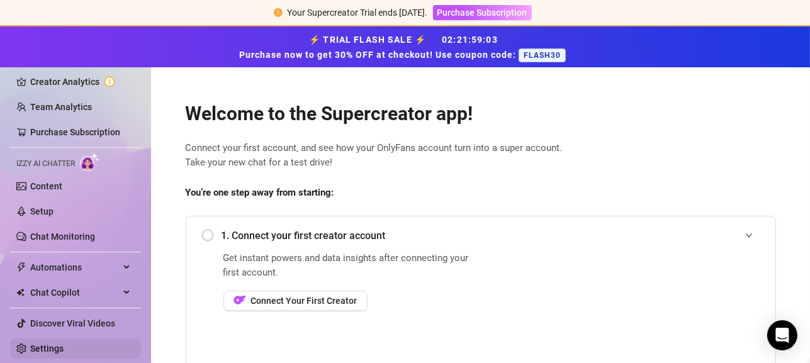
scroll to position [189, 0]
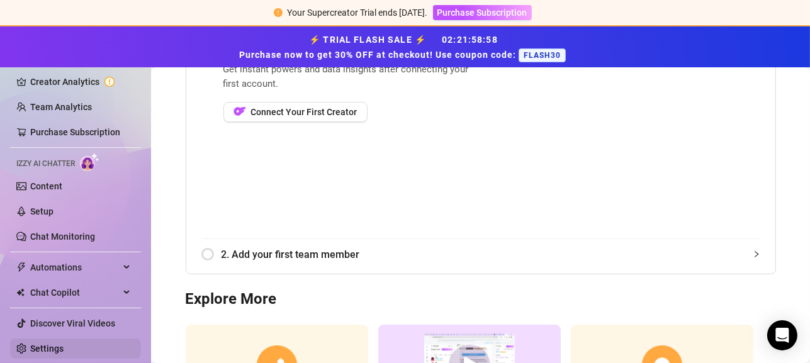
click at [40, 351] on link "Settings" at bounding box center [46, 349] width 33 height 10
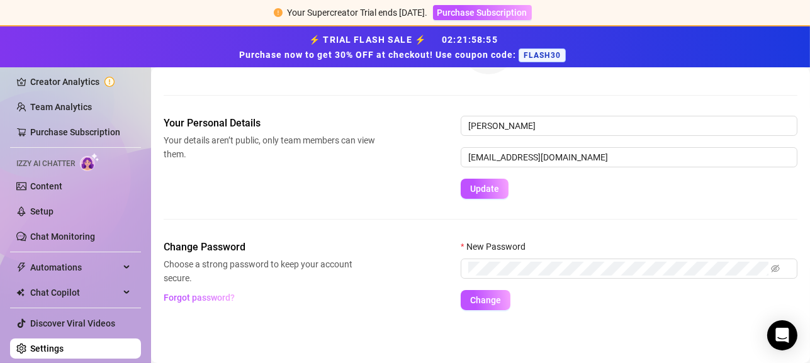
scroll to position [118, 0]
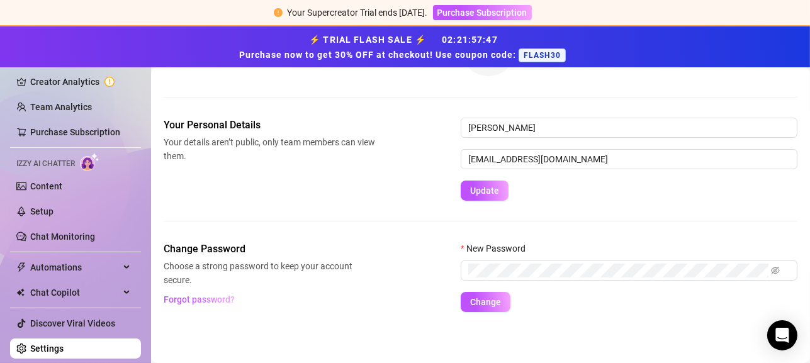
click at [64, 344] on link "Settings" at bounding box center [46, 349] width 33 height 10
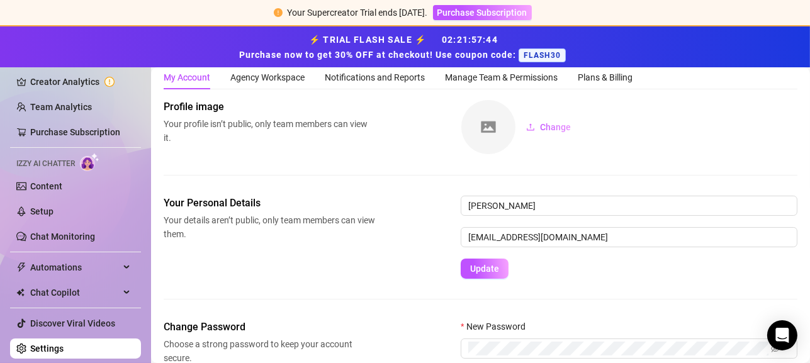
scroll to position [0, 0]
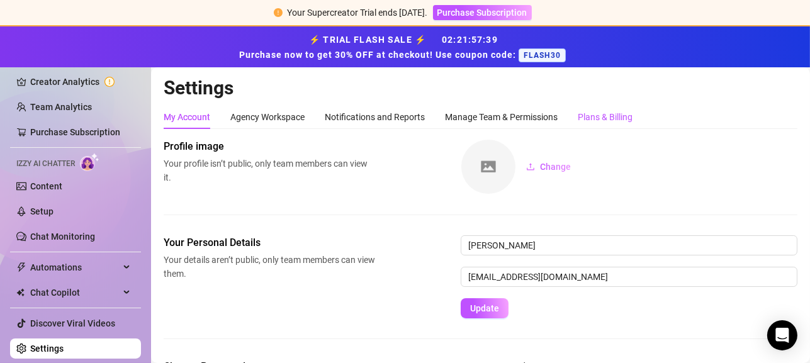
click at [600, 120] on div "Plans & Billing" at bounding box center [605, 117] width 55 height 14
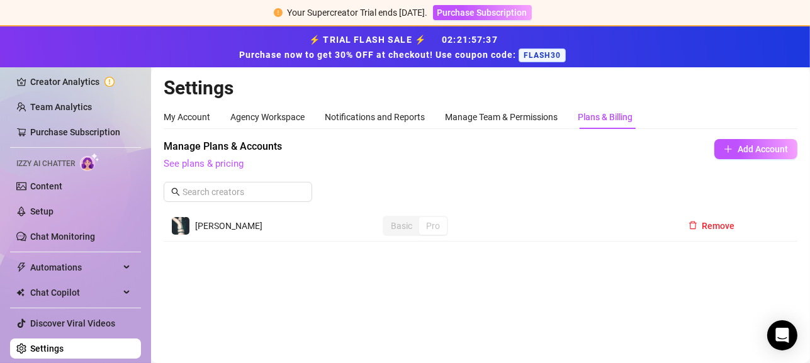
scroll to position [21, 0]
click at [465, 117] on div "Manage Team & Permissions" at bounding box center [501, 117] width 113 height 14
click at [393, 112] on div "Notifications and Reports" at bounding box center [375, 117] width 100 height 14
click at [712, 238] on main "Settings My Account Agency Workspace Notifications and Reports Manage Team & Pe…" at bounding box center [480, 215] width 659 height 296
click at [714, 223] on main "Settings My Account Agency Workspace Notifications and Reports Manage Team & Pe…" at bounding box center [480, 215] width 659 height 296
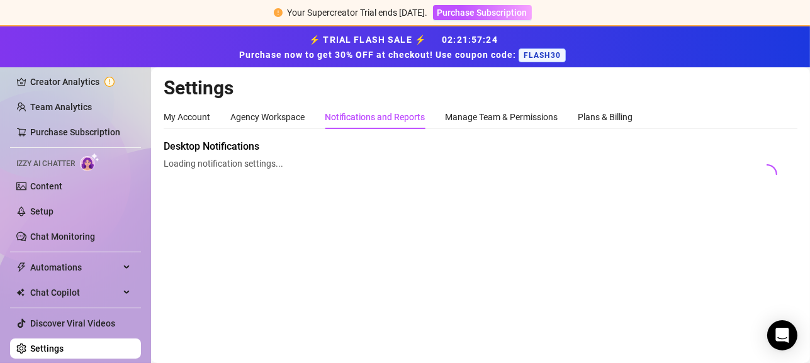
click at [198, 106] on div "My Account" at bounding box center [187, 117] width 47 height 24
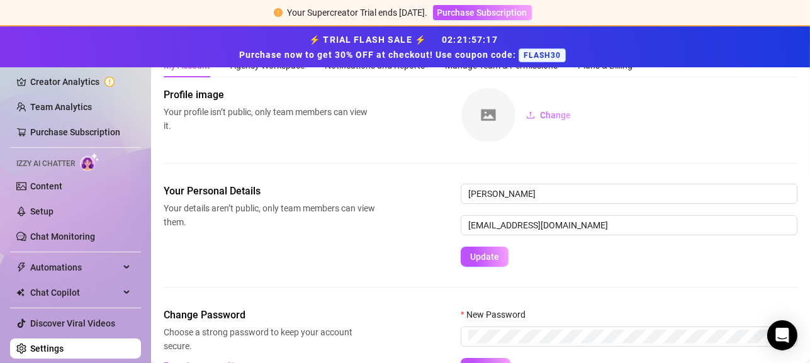
scroll to position [118, 0]
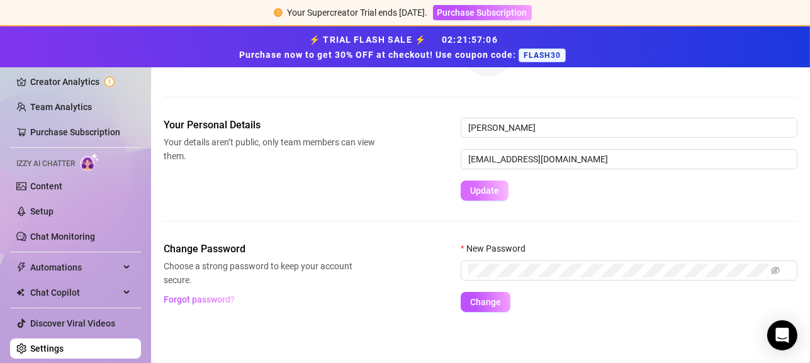
click at [497, 186] on span "Update" at bounding box center [484, 191] width 29 height 10
click at [488, 181] on button "Update" at bounding box center [485, 191] width 48 height 20
click at [91, 329] on link "Discover Viral Videos" at bounding box center [72, 323] width 85 height 10
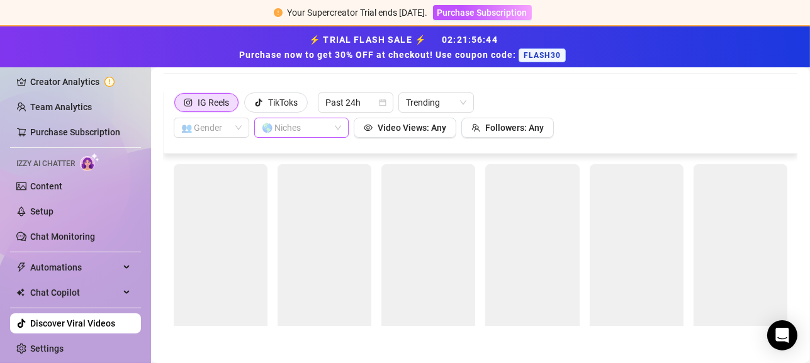
scroll to position [94, 0]
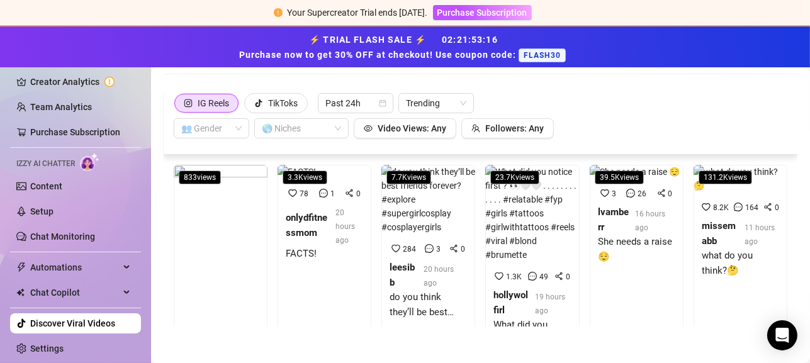
click at [91, 78] on link "Creator Analytics" at bounding box center [80, 82] width 101 height 20
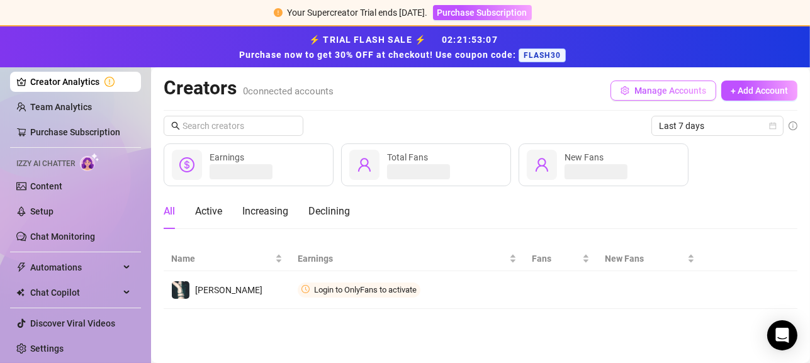
click at [636, 88] on span "Manage Accounts" at bounding box center [670, 91] width 72 height 10
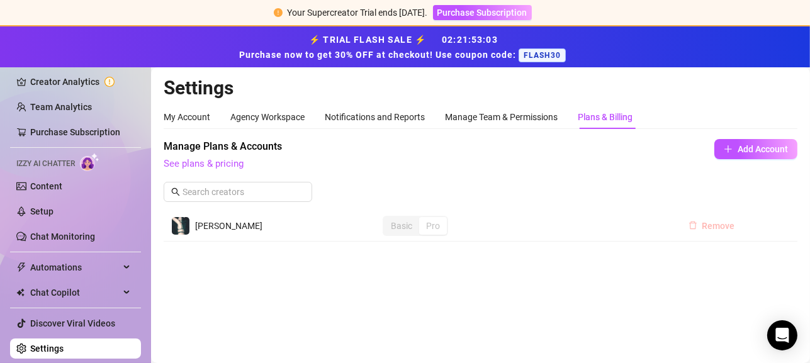
click at [701, 222] on button "Remove" at bounding box center [711, 226] width 67 height 20
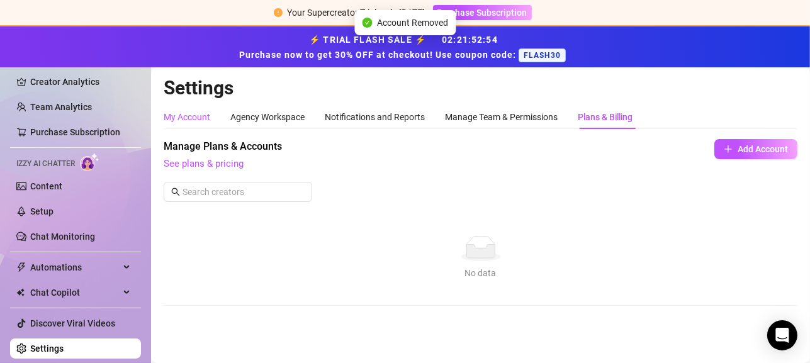
click at [193, 120] on div "My Account" at bounding box center [187, 117] width 47 height 14
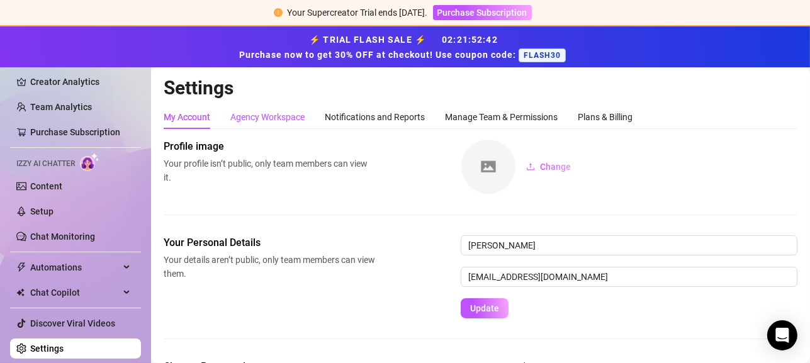
drag, startPoint x: 260, startPoint y: 120, endPoint x: 277, endPoint y: 116, distance: 17.3
click at [261, 120] on div "Agency Workspace" at bounding box center [267, 117] width 74 height 14
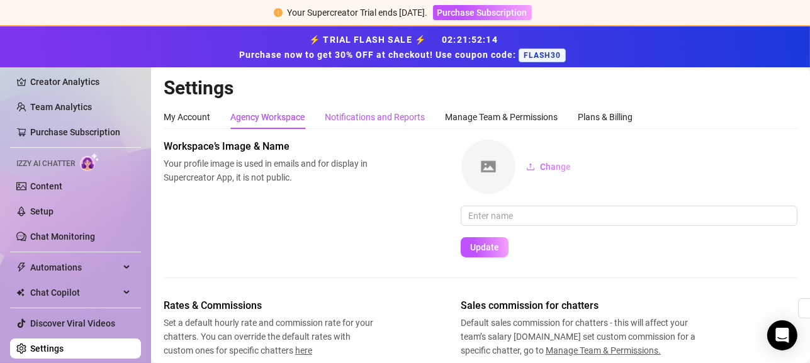
click at [368, 115] on div "Notifications and Reports" at bounding box center [375, 117] width 100 height 14
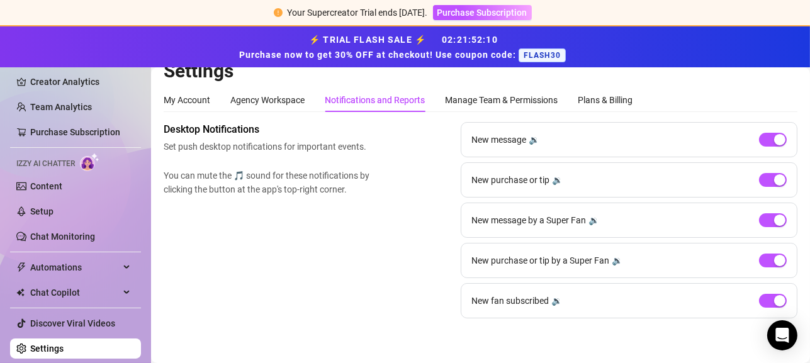
scroll to position [22, 0]
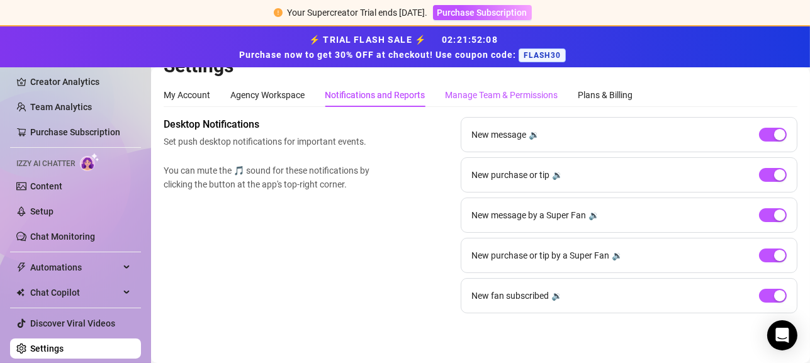
click at [482, 91] on div "Manage Team & Permissions" at bounding box center [501, 95] width 113 height 14
click at [590, 94] on div "Plans & Billing" at bounding box center [605, 95] width 55 height 14
click at [578, 78] on h2 "Settings" at bounding box center [481, 66] width 634 height 24
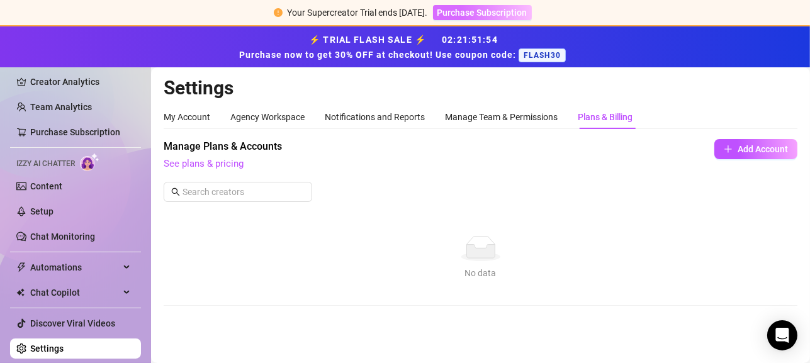
click at [463, 14] on span "Purchase Subscription" at bounding box center [482, 13] width 90 height 10
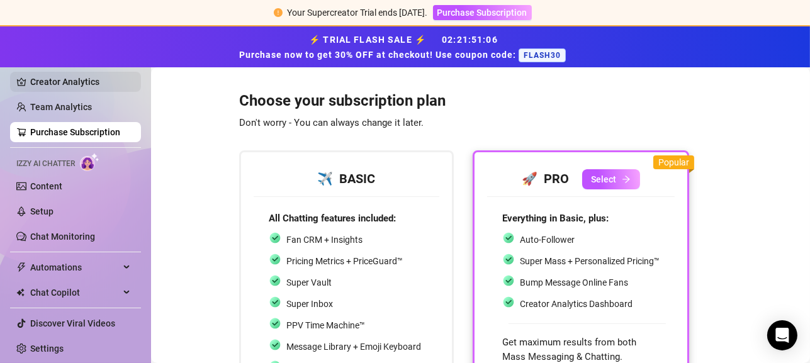
click at [68, 81] on link "Creator Analytics" at bounding box center [80, 82] width 101 height 20
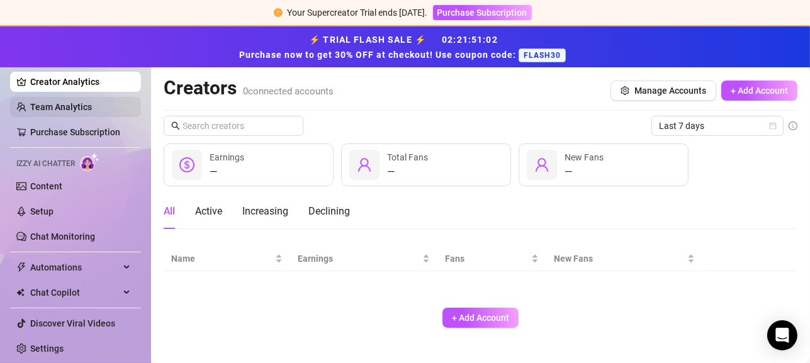
click at [55, 110] on link "Team Analytics" at bounding box center [61, 107] width 62 height 10
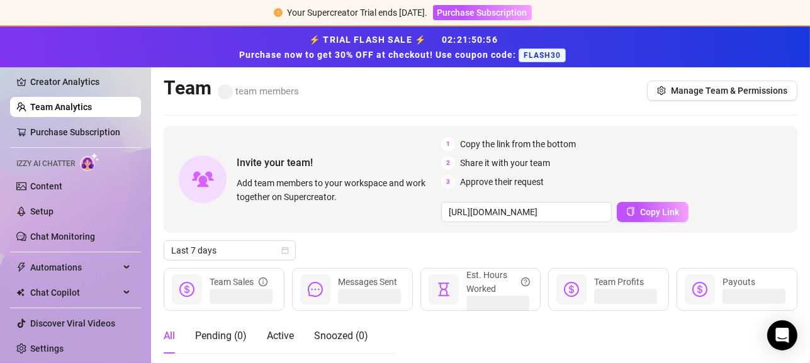
click at [697, 101] on div "Team team members Manage Team & Permissions" at bounding box center [481, 90] width 634 height 29
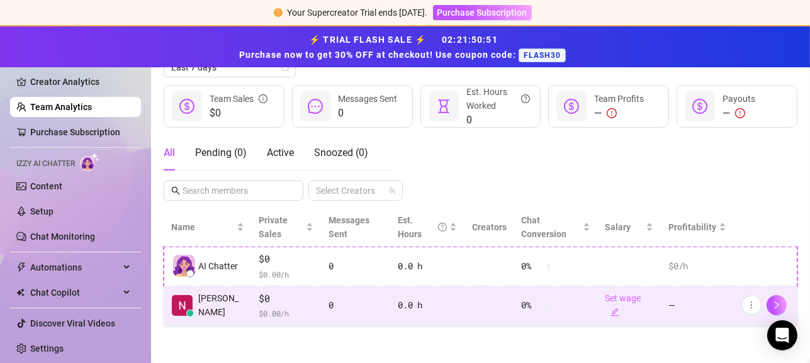
scroll to position [181, 0]
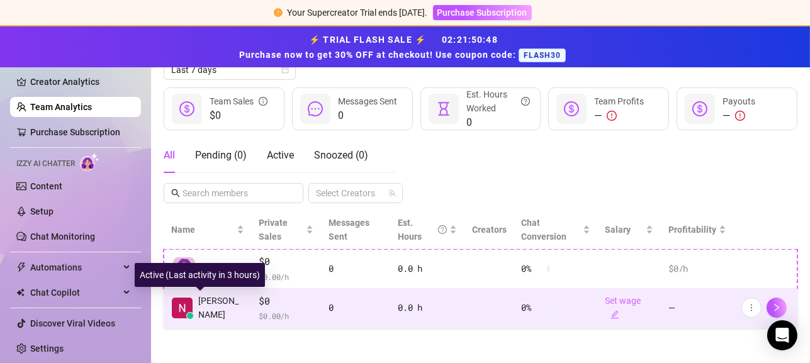
click at [211, 303] on span "[PERSON_NAME]" at bounding box center [221, 308] width 46 height 28
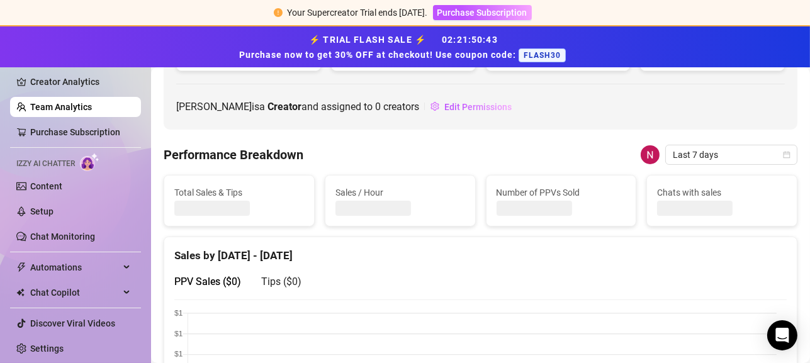
drag, startPoint x: 211, startPoint y: 303, endPoint x: 661, endPoint y: 245, distance: 453.6
click at [668, 243] on div "Sales by [DATE] - [DATE]" at bounding box center [480, 250] width 612 height 27
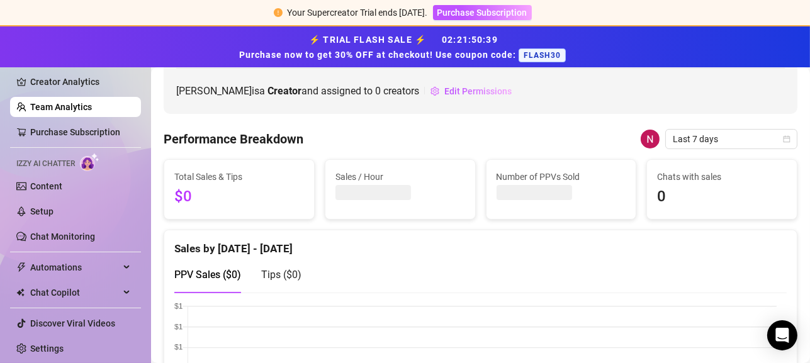
click at [641, 136] on img at bounding box center [650, 139] width 19 height 19
click at [454, 89] on span "Edit Permissions" at bounding box center [477, 91] width 67 height 10
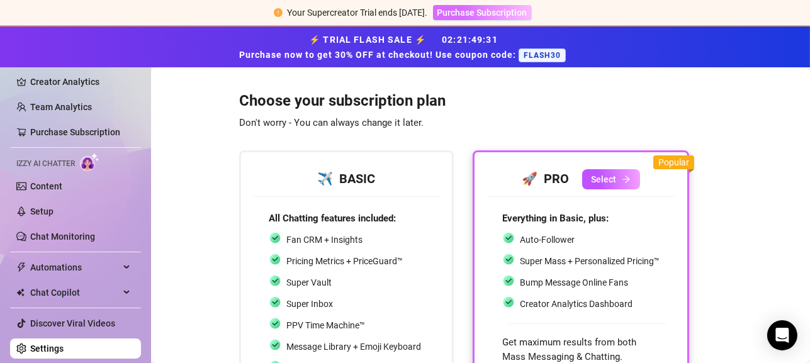
click at [499, 16] on span "Purchase Subscription" at bounding box center [482, 13] width 90 height 10
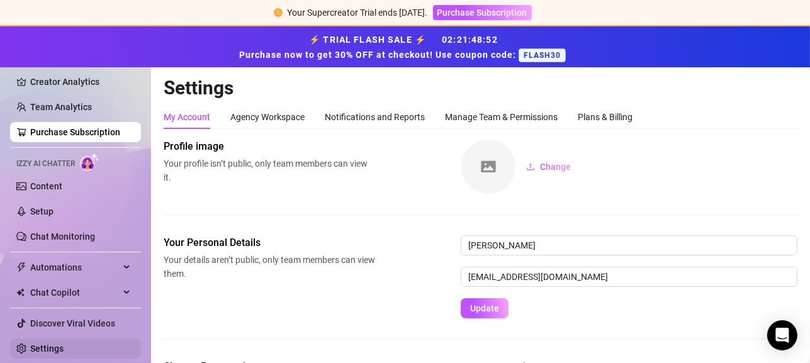
click at [53, 347] on link "Settings" at bounding box center [46, 349] width 33 height 10
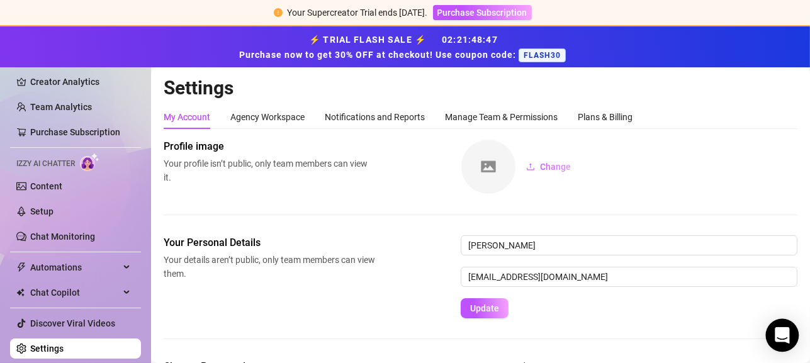
click at [776, 334] on icon "Open Intercom Messenger" at bounding box center [782, 335] width 16 height 16
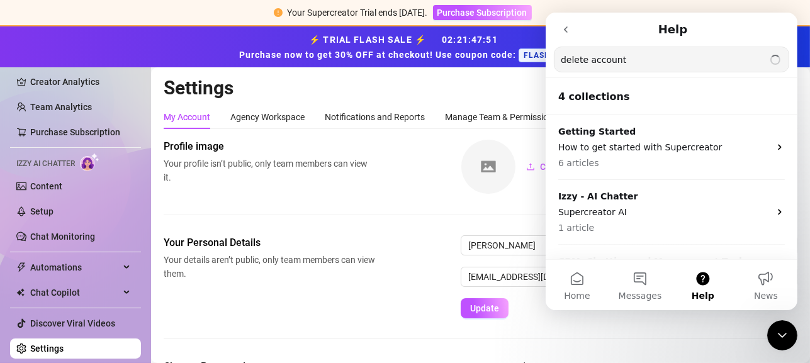
type input "delete account"
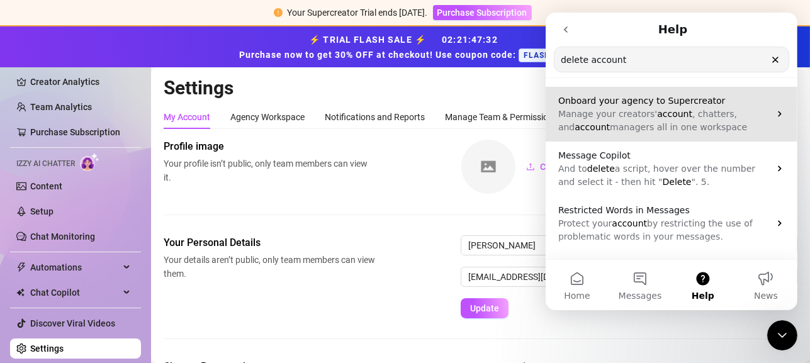
click at [684, 114] on span ", chatters, and" at bounding box center [647, 120] width 179 height 23
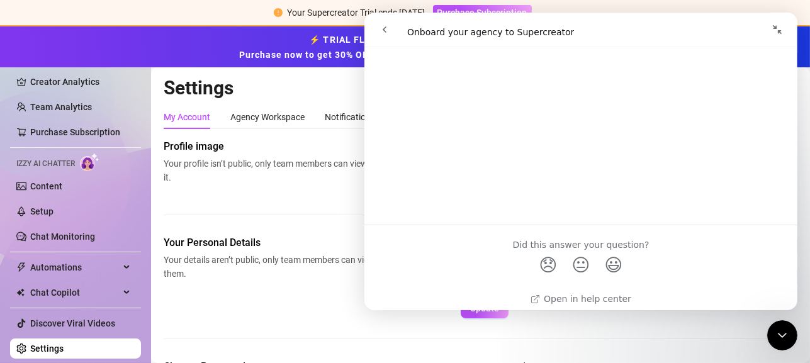
scroll to position [1918, 0]
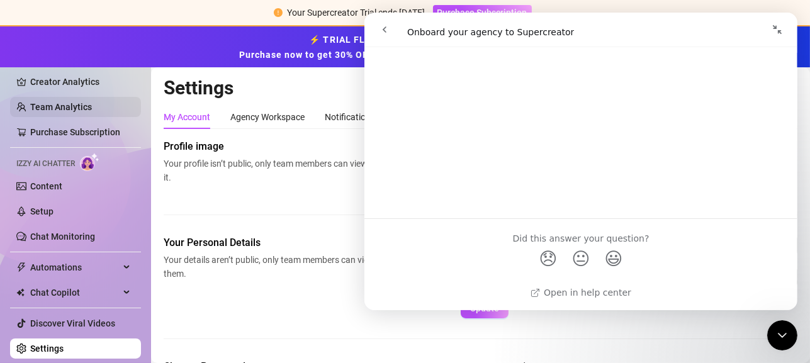
click at [79, 103] on link "Team Analytics" at bounding box center [61, 107] width 62 height 10
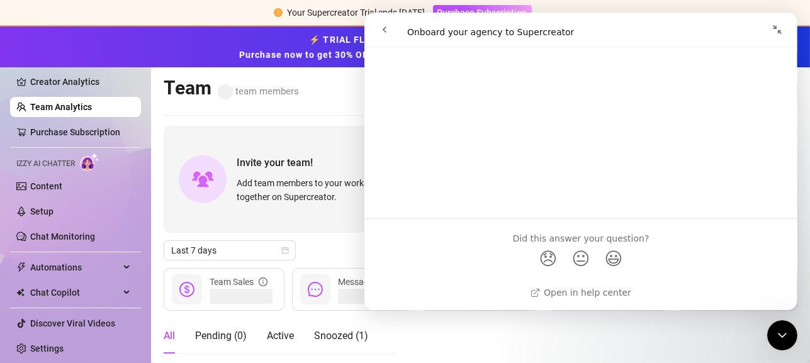
click at [773, 31] on icon "Collapse window" at bounding box center [777, 30] width 10 height 10
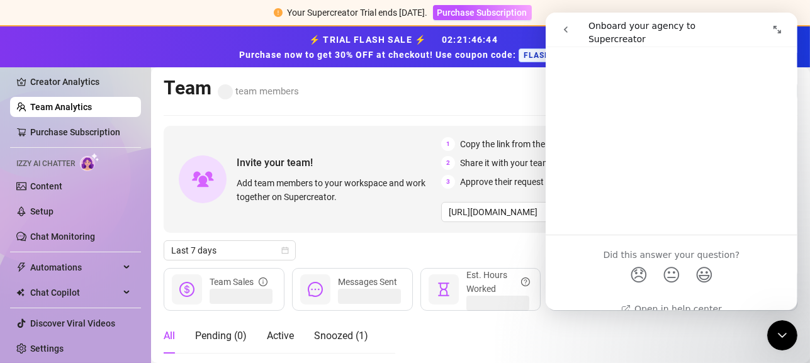
scroll to position [1935, 0]
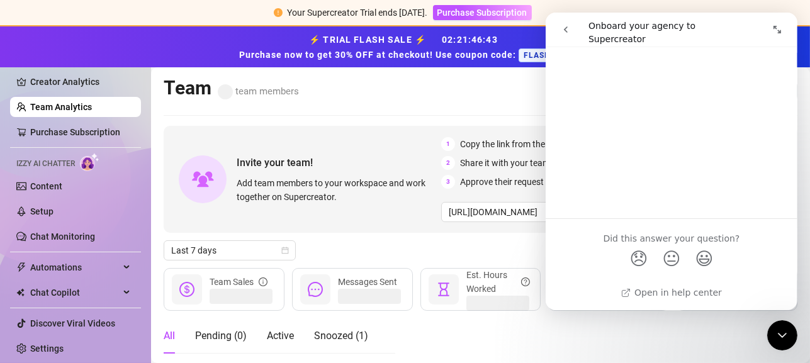
click at [568, 34] on icon "go back" at bounding box center [565, 30] width 10 height 10
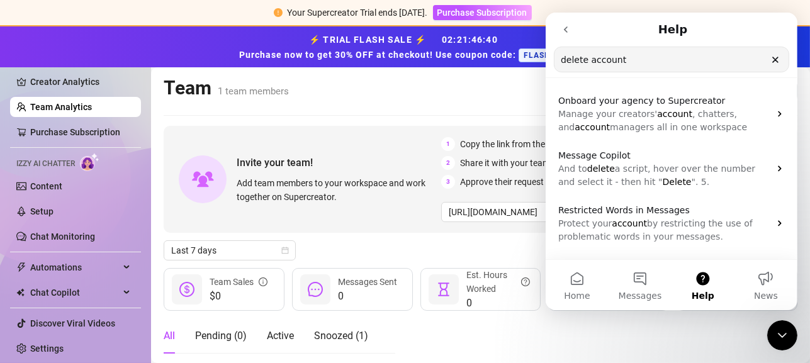
click at [777, 325] on div "Close Intercom Messenger" at bounding box center [782, 335] width 30 height 30
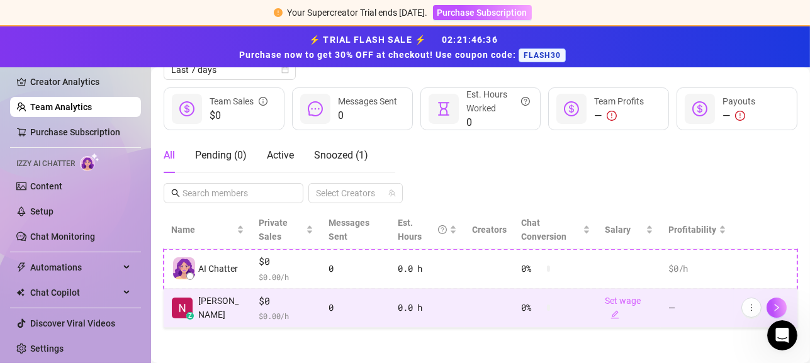
scroll to position [181, 0]
click at [747, 310] on span "button" at bounding box center [751, 308] width 9 height 10
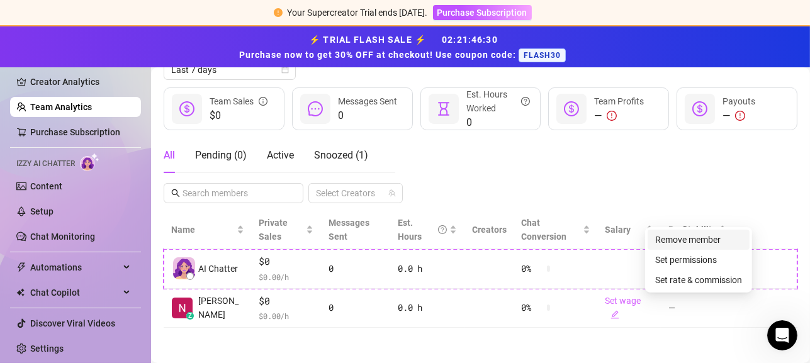
click at [706, 241] on link "Remove member" at bounding box center [687, 240] width 65 height 10
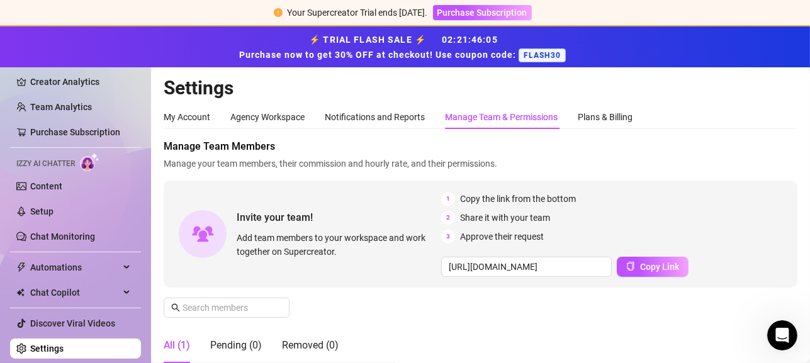
click at [213, 118] on div "My Account Agency Workspace Notifications and Reports Manage Team & Permissions…" at bounding box center [398, 117] width 469 height 24
click at [202, 118] on div "My Account" at bounding box center [187, 117] width 47 height 14
